Goal: Information Seeking & Learning: Learn about a topic

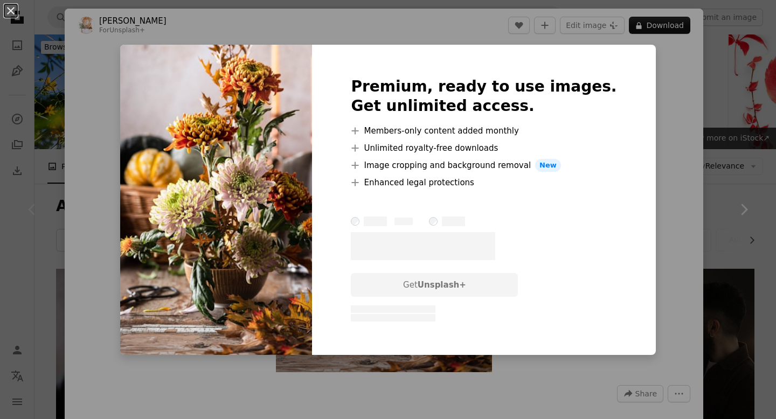
scroll to position [121, 0]
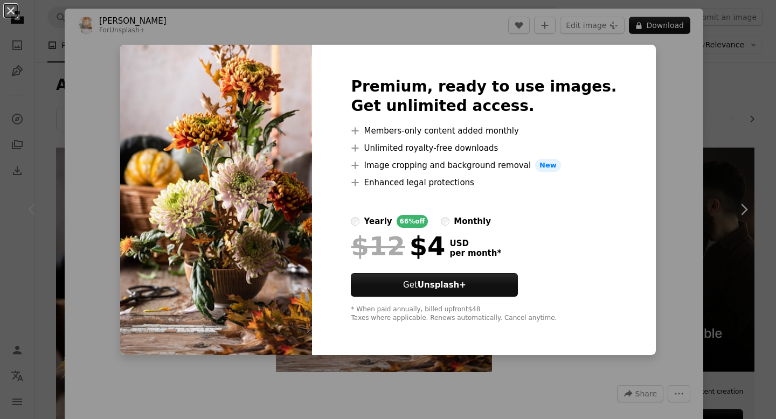
click at [704, 212] on div "An X shape Premium, ready to use images. Get unlimited access. A plus sign Memb…" at bounding box center [388, 209] width 776 height 419
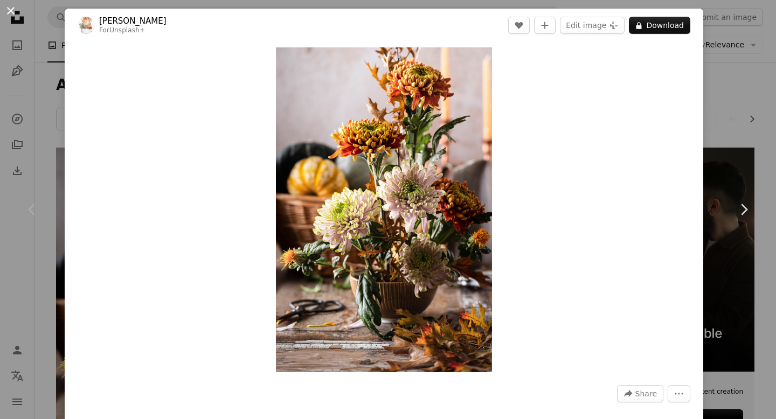
click at [8, 17] on button "An X shape" at bounding box center [10, 10] width 13 height 13
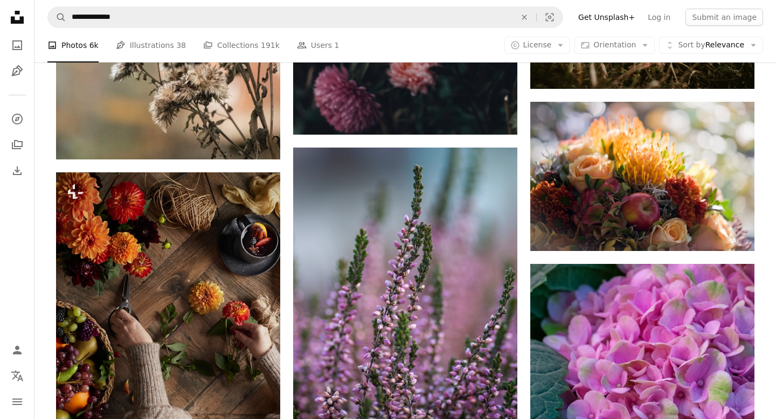
scroll to position [1184, 0]
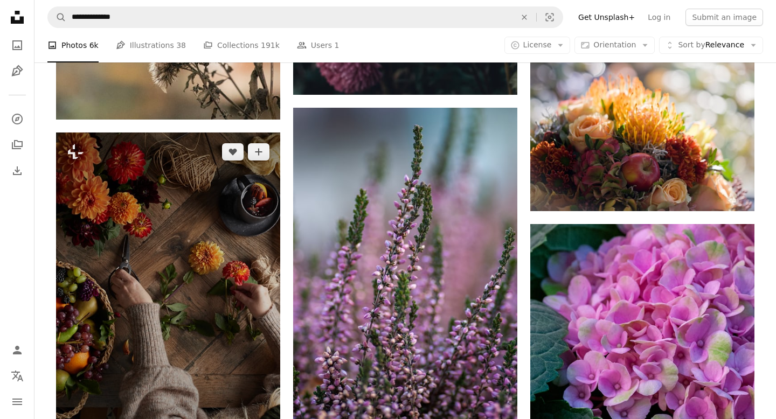
click at [206, 226] on img at bounding box center [168, 301] width 224 height 336
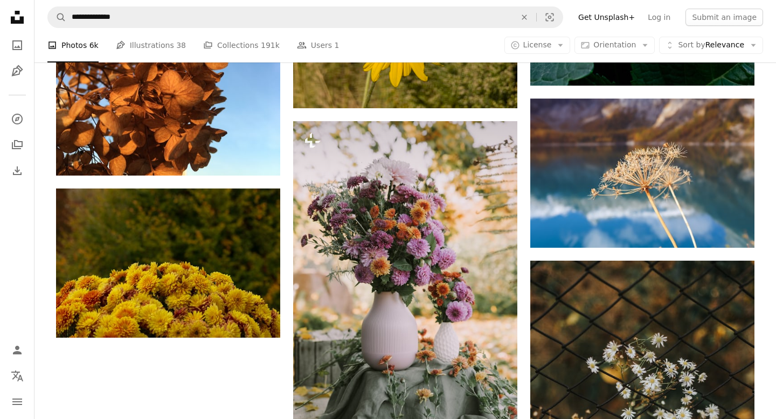
scroll to position [1704, 0]
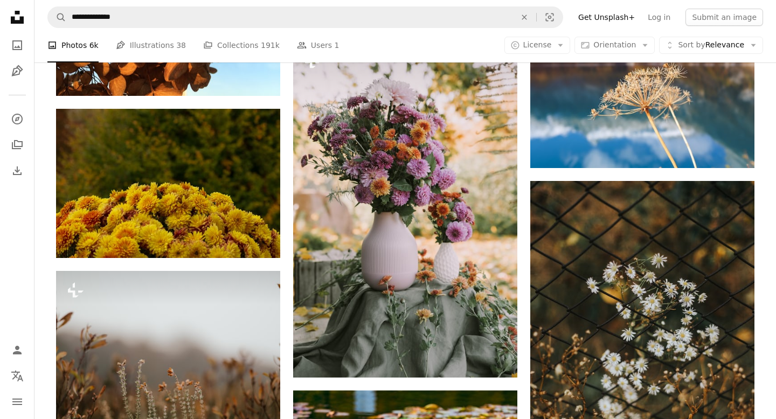
scroll to position [1735, 0]
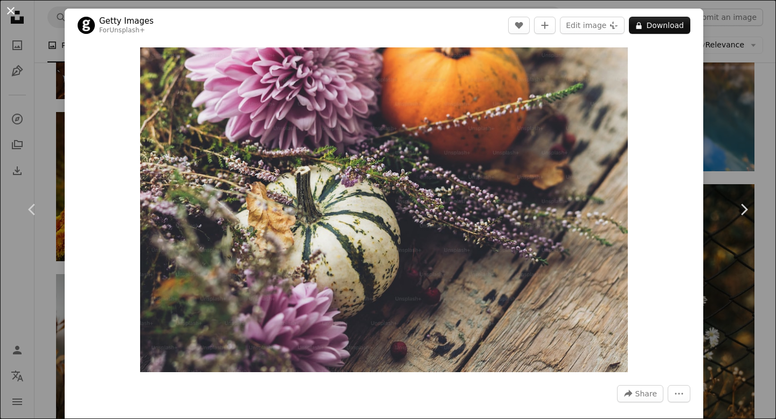
click at [10, 11] on button "An X shape" at bounding box center [10, 10] width 13 height 13
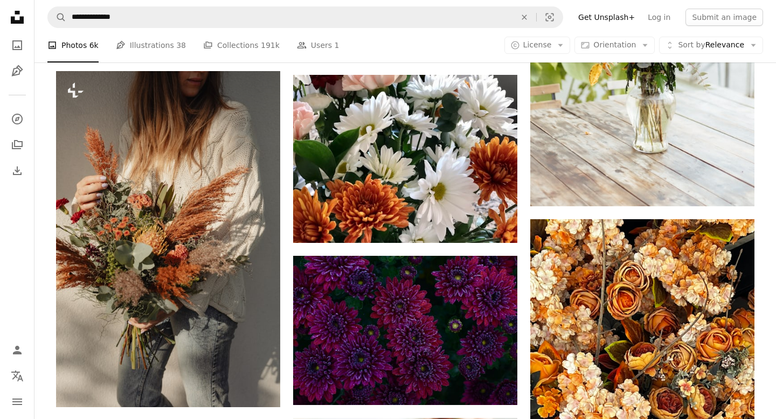
scroll to position [2895, 0]
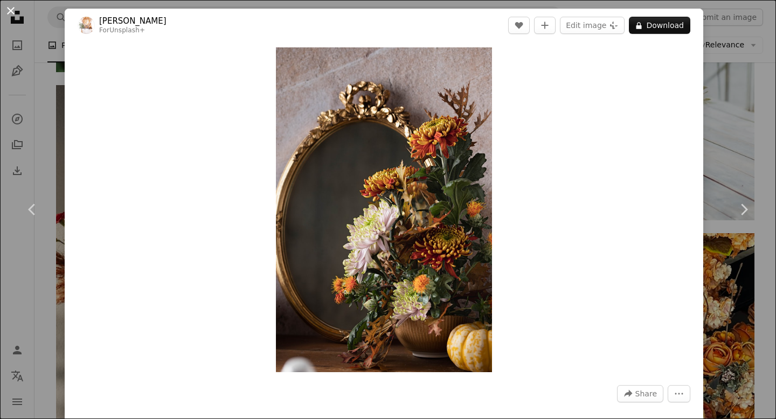
click at [17, 14] on button "An X shape" at bounding box center [10, 10] width 13 height 13
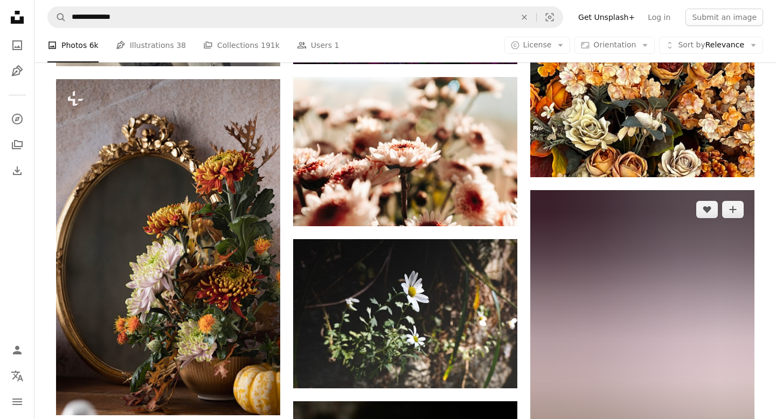
scroll to position [3257, 0]
